Goal: Task Accomplishment & Management: Manage account settings

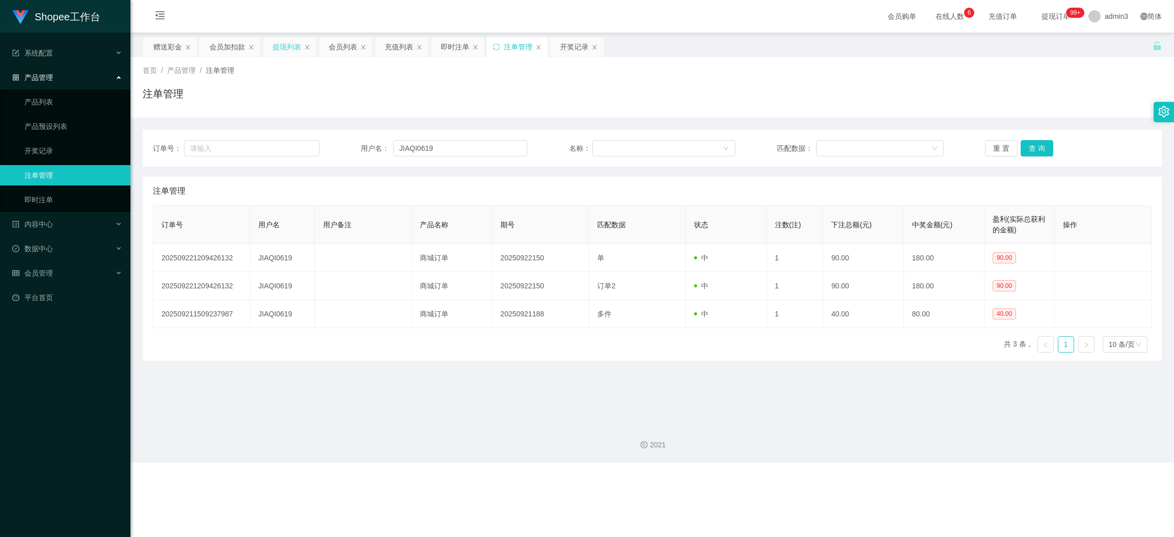
click at [287, 44] on div "提现列表" at bounding box center [287, 46] width 29 height 19
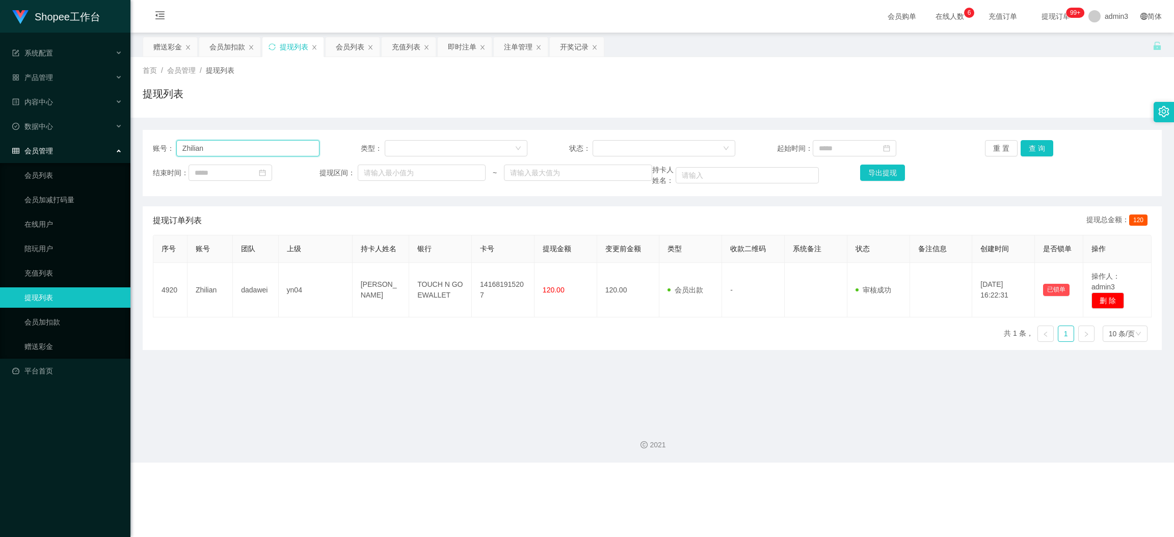
click at [224, 152] on input "Zhilian" at bounding box center [247, 148] width 143 height 16
paste input "mctan95"
type input "mctan95"
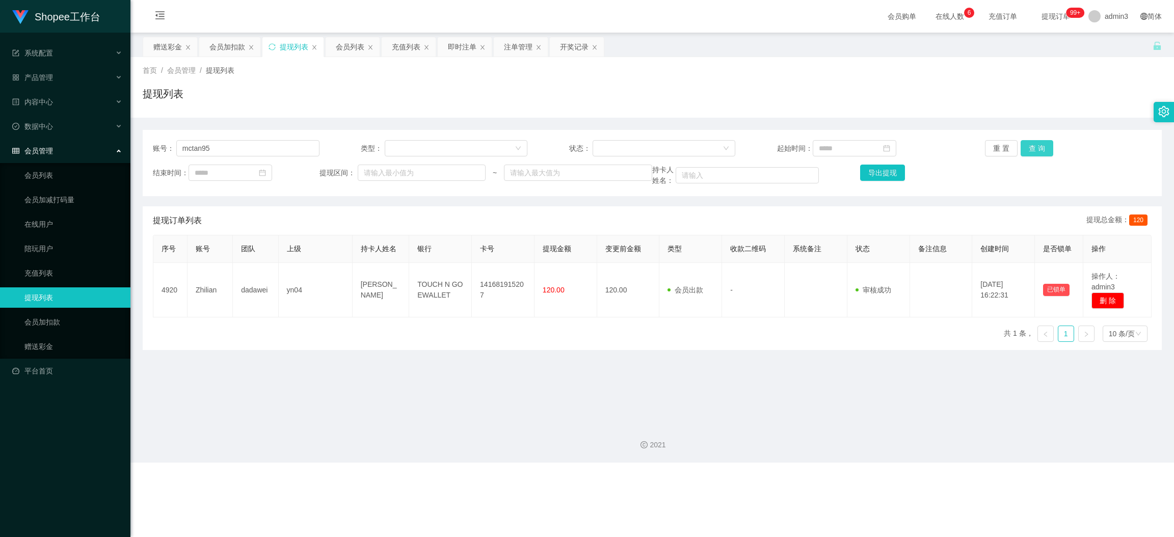
click at [1029, 151] on button "查 询" at bounding box center [1036, 148] width 33 height 16
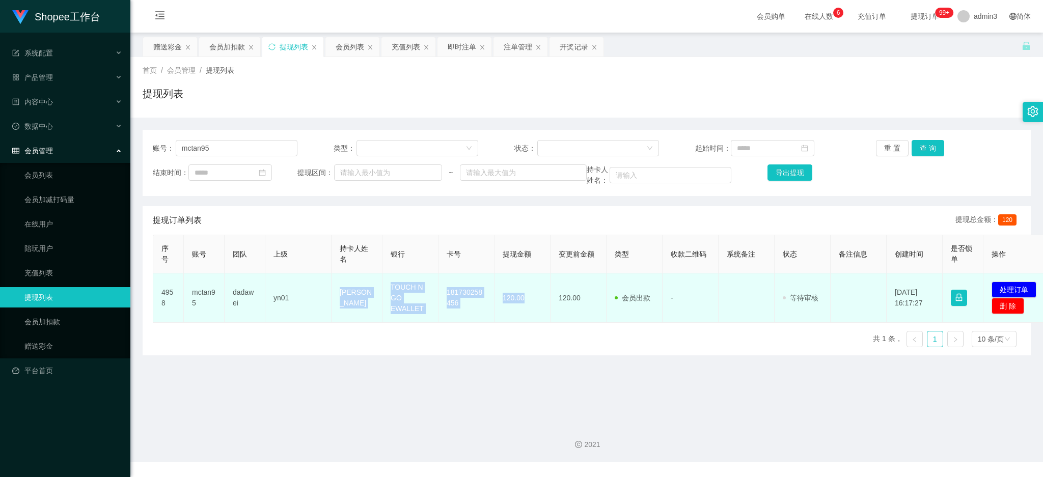
copy tr "[PERSON_NAME] TOUCH N GO EWALLET 181730258456 120.00"
drag, startPoint x: 336, startPoint y: 291, endPoint x: 544, endPoint y: 317, distance: 209.0
click at [538, 318] on tr "4958 mctan95 dadawei yn01 Tan Chee Leong TOUCH N GO EWALLET 181730258456 120.00…" at bounding box center [602, 298] width 898 height 49
click at [1003, 289] on button "处理订单" at bounding box center [1014, 290] width 45 height 16
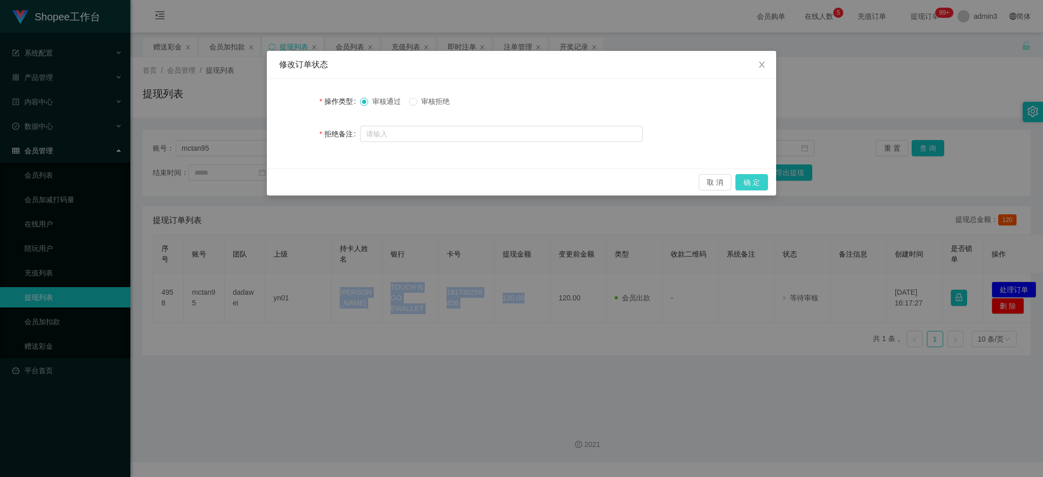
click at [744, 187] on button "确 定" at bounding box center [752, 182] width 33 height 16
